Goal: Navigation & Orientation: Find specific page/section

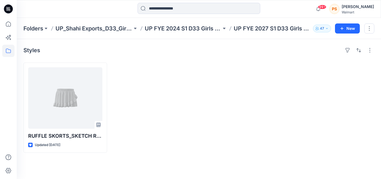
click at [6, 50] on icon at bounding box center [8, 51] width 12 height 12
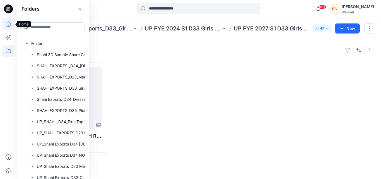
click at [7, 23] on icon at bounding box center [8, 24] width 12 height 12
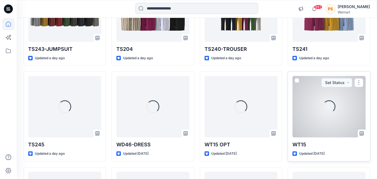
scroll to position [307, 0]
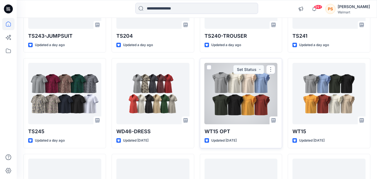
click at [256, 107] on div at bounding box center [241, 93] width 73 height 61
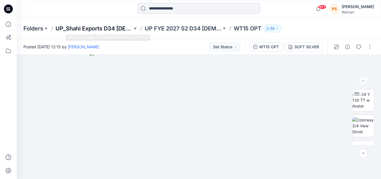
click at [107, 27] on p "UP_Shahi Exports D34 [DEMOGRAPHIC_DATA] Tops" at bounding box center [94, 29] width 77 height 8
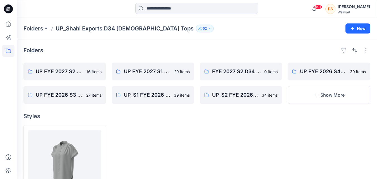
click at [117, 27] on p "UP_Shahi Exports D34 [DEMOGRAPHIC_DATA] Tops" at bounding box center [125, 29] width 138 height 8
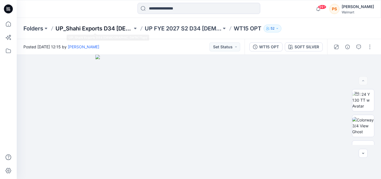
click at [99, 31] on p "UP_Shahi Exports D34 [DEMOGRAPHIC_DATA] Tops" at bounding box center [94, 29] width 77 height 8
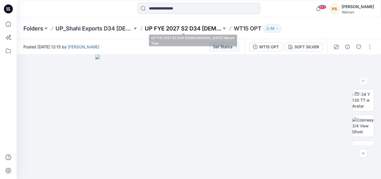
click at [206, 30] on p "UP FYE 2027 S2 D34 [DEMOGRAPHIC_DATA] Woven Tops" at bounding box center [183, 29] width 77 height 8
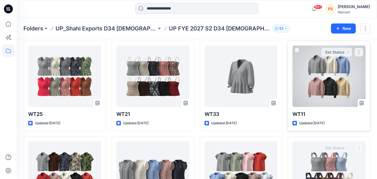
scroll to position [211, 0]
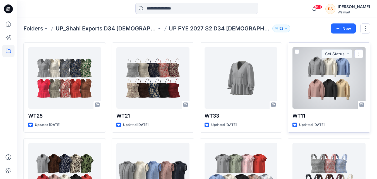
click at [333, 90] on div at bounding box center [328, 77] width 73 height 61
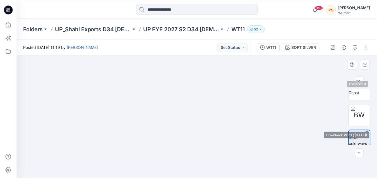
scroll to position [95, 0]
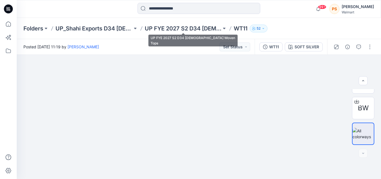
click at [188, 20] on div "Folders UP_Shahi Exports D34 [DEMOGRAPHIC_DATA] Tops UP FYE 2027 S2 D34 [DEMOGR…" at bounding box center [199, 28] width 364 height 21
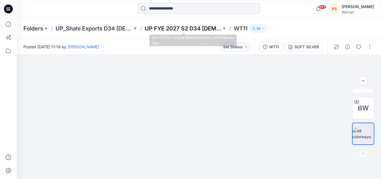
click at [189, 27] on p "UP FYE 2027 S2 D34 [DEMOGRAPHIC_DATA] Woven Tops" at bounding box center [183, 29] width 77 height 8
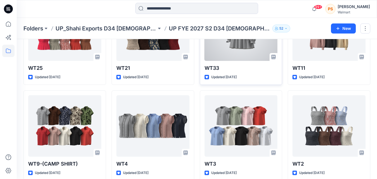
scroll to position [267, 0]
